Goal: Task Accomplishment & Management: Manage account settings

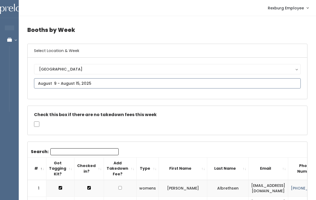
click at [53, 82] on input "text" at bounding box center [167, 83] width 266 height 10
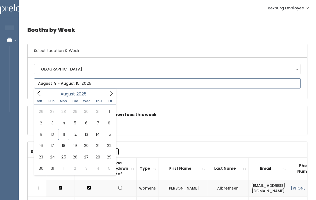
type input "August 16 to August 22"
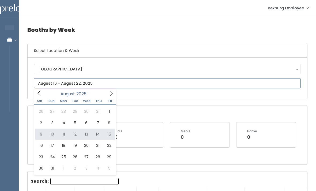
type input "August 9 to August 15"
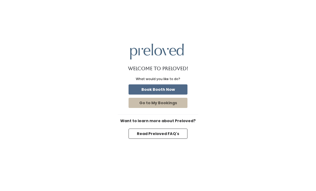
click at [139, 108] on button "Go to My Bookings" at bounding box center [157, 103] width 59 height 10
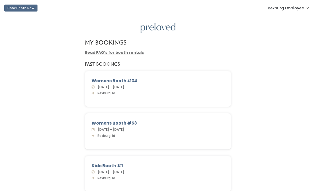
scroll to position [2, 0]
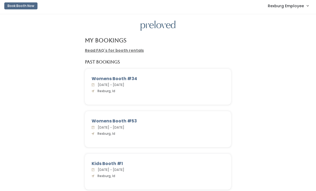
click at [287, 1] on link "Rexburg Employee" at bounding box center [287, 5] width 51 height 11
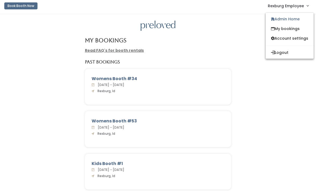
click at [286, 48] on button "Logout" at bounding box center [289, 53] width 48 height 10
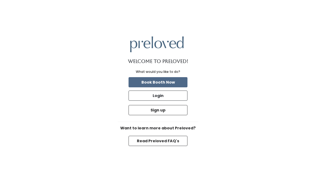
click at [137, 101] on button "Login" at bounding box center [157, 95] width 59 height 10
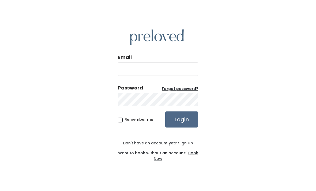
click at [260, 73] on div "Email Password Forgot password? Remember me Login Don't have an account yet? Si…" at bounding box center [158, 95] width 316 height 191
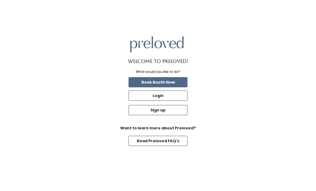
click at [171, 101] on button "Login" at bounding box center [157, 95] width 59 height 10
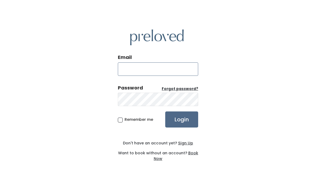
type input "[DOMAIN_NAME][EMAIL_ADDRESS][DOMAIN_NAME]"
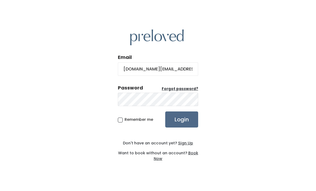
click at [181, 127] on input "Login" at bounding box center [181, 119] width 33 height 16
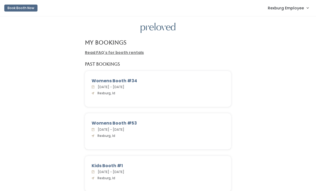
click at [296, 13] on link "Rexburg Employee" at bounding box center [287, 7] width 51 height 11
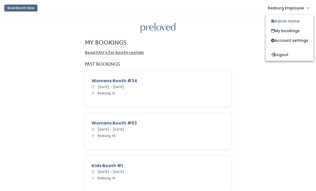
click at [299, 23] on link "Admin Home" at bounding box center [289, 21] width 48 height 10
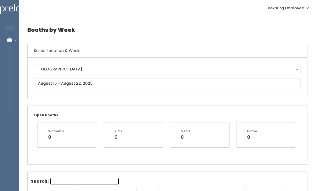
scroll to position [0, 0]
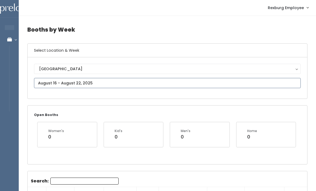
click at [44, 79] on input "text" at bounding box center [167, 83] width 266 height 10
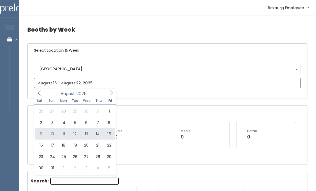
type input "August 9 to August 15"
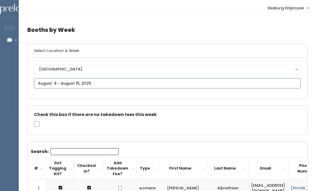
click at [98, 83] on input "text" at bounding box center [167, 83] width 266 height 10
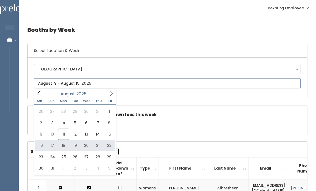
type input "August 16 to August 22"
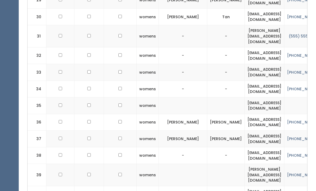
checkbox input "true"
